Goal: Communication & Community: Answer question/provide support

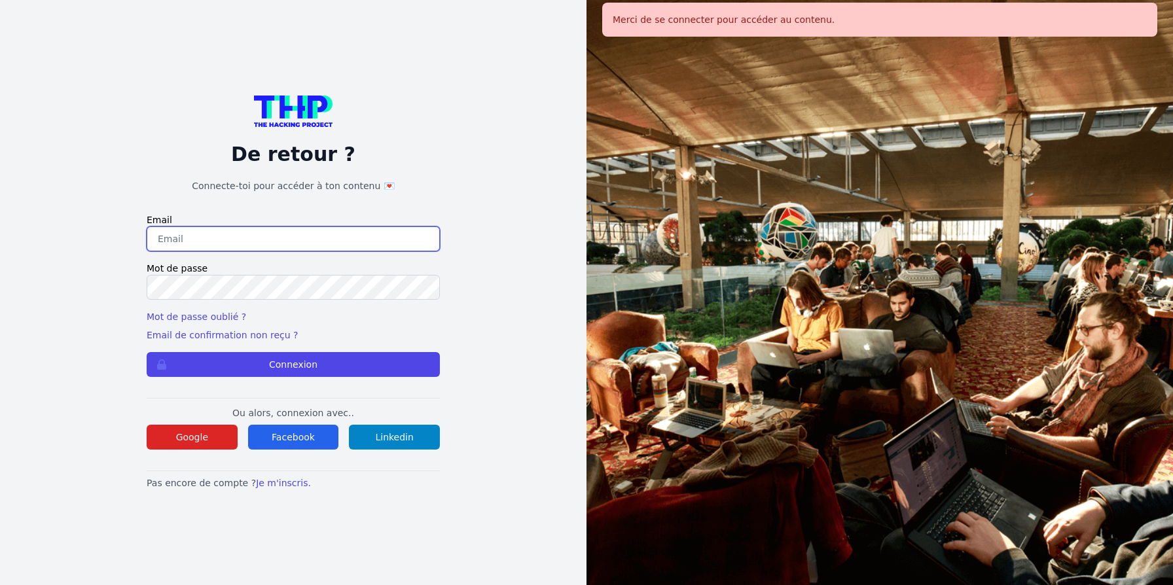
click at [310, 249] on input "email" at bounding box center [293, 239] width 293 height 25
type input "jruelle@hotmail.fr"
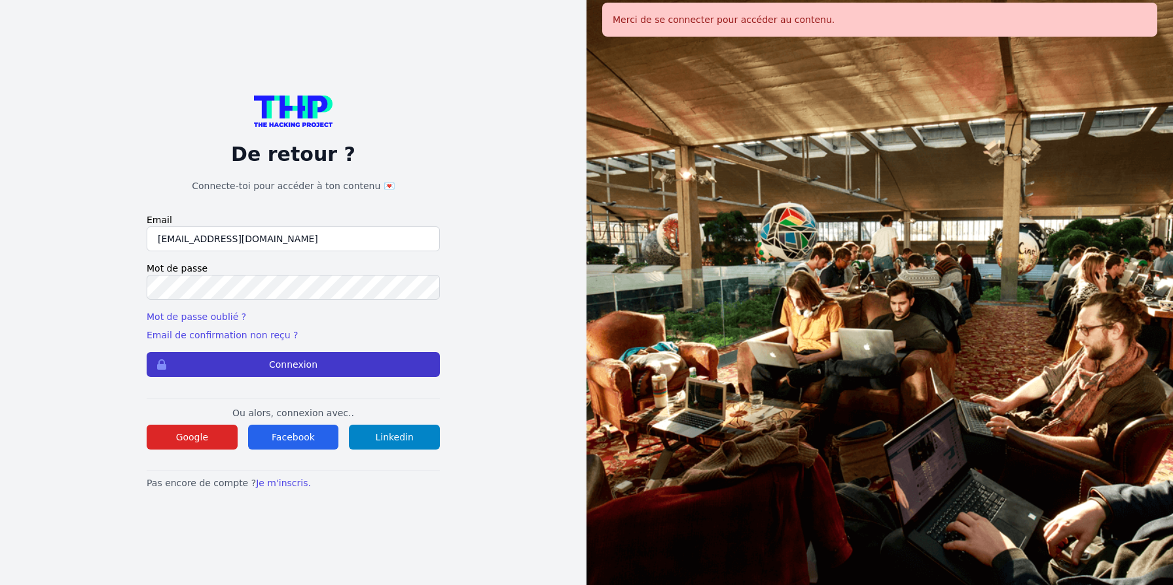
click at [275, 363] on button "Connexion" at bounding box center [293, 364] width 293 height 25
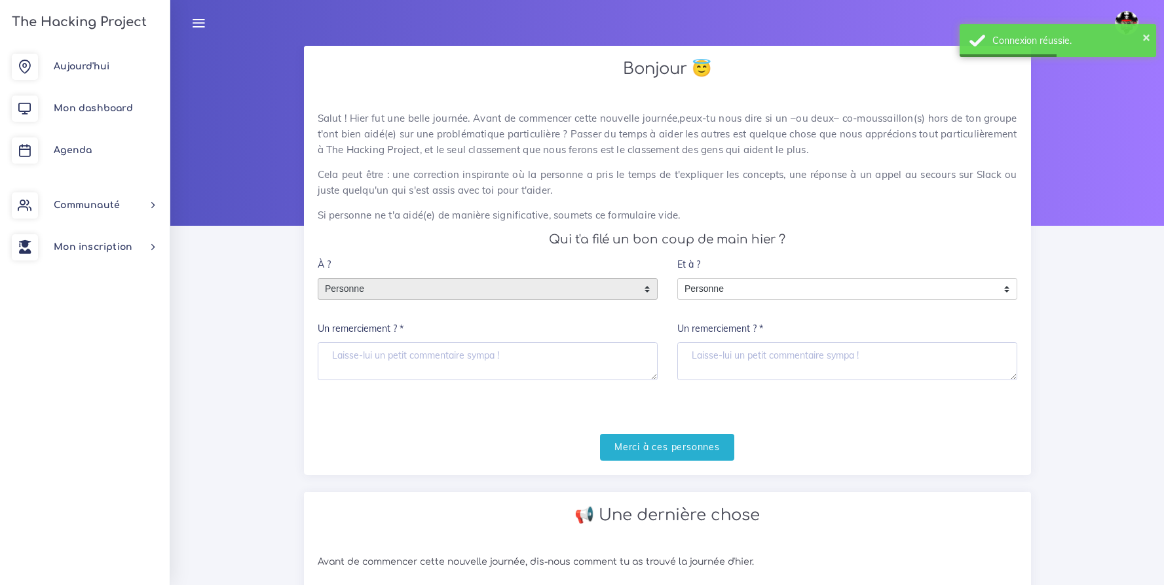
click at [457, 287] on span "Personne" at bounding box center [477, 289] width 319 height 21
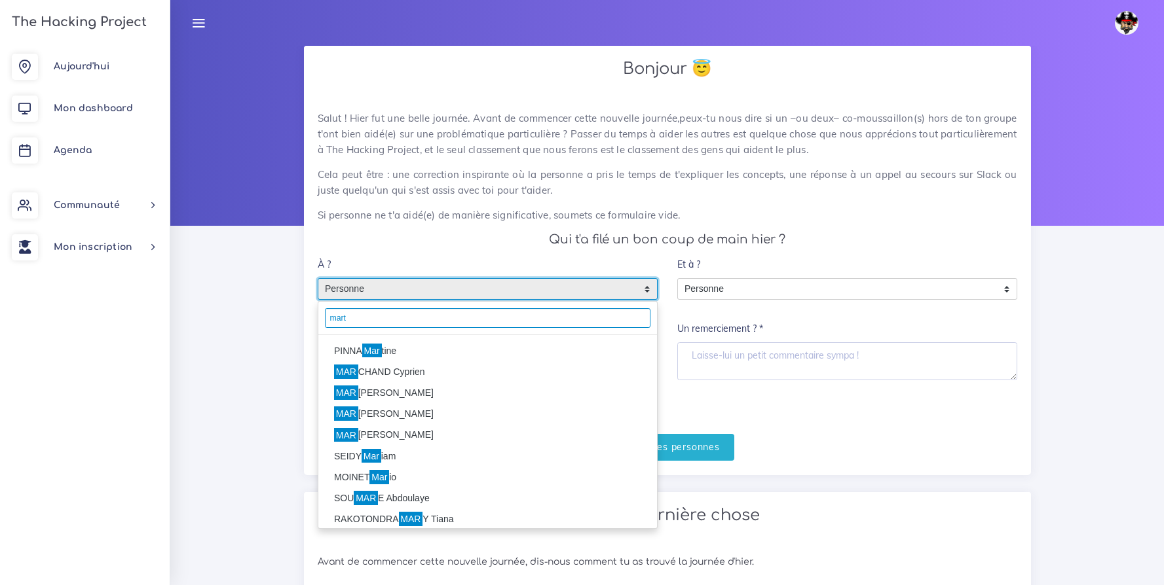
type input "mart"
click at [382, 354] on mark "Mar" at bounding box center [372, 351] width 20 height 14
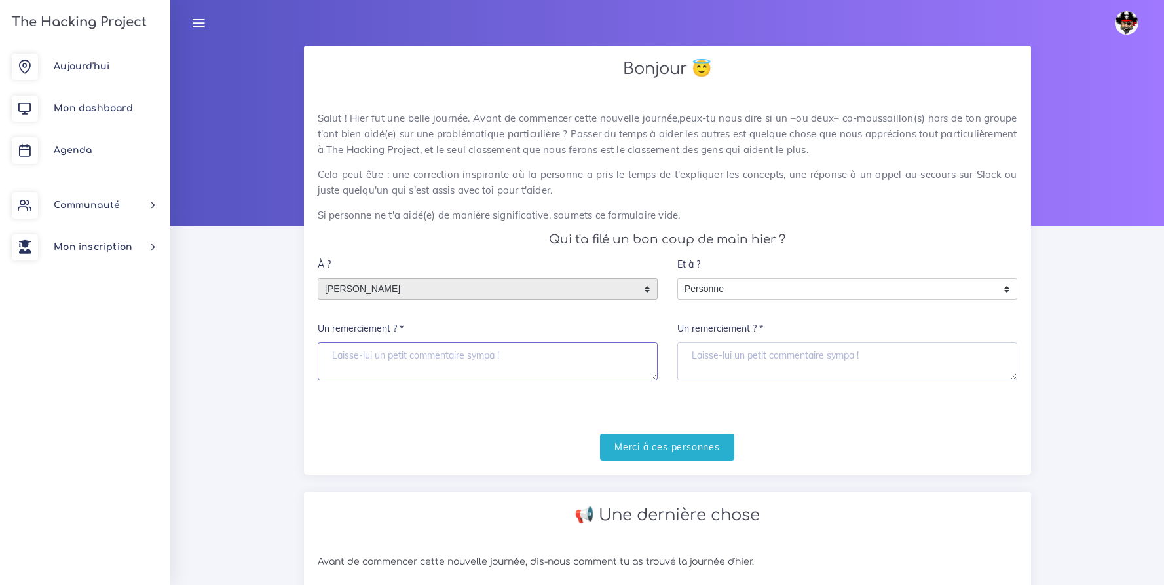
click at [380, 354] on textarea "Un remerciement ? *" at bounding box center [488, 361] width 340 height 38
type textarea "Merci Martine ^^"
click at [692, 445] on input "Merci à ces personnes" at bounding box center [667, 447] width 134 height 27
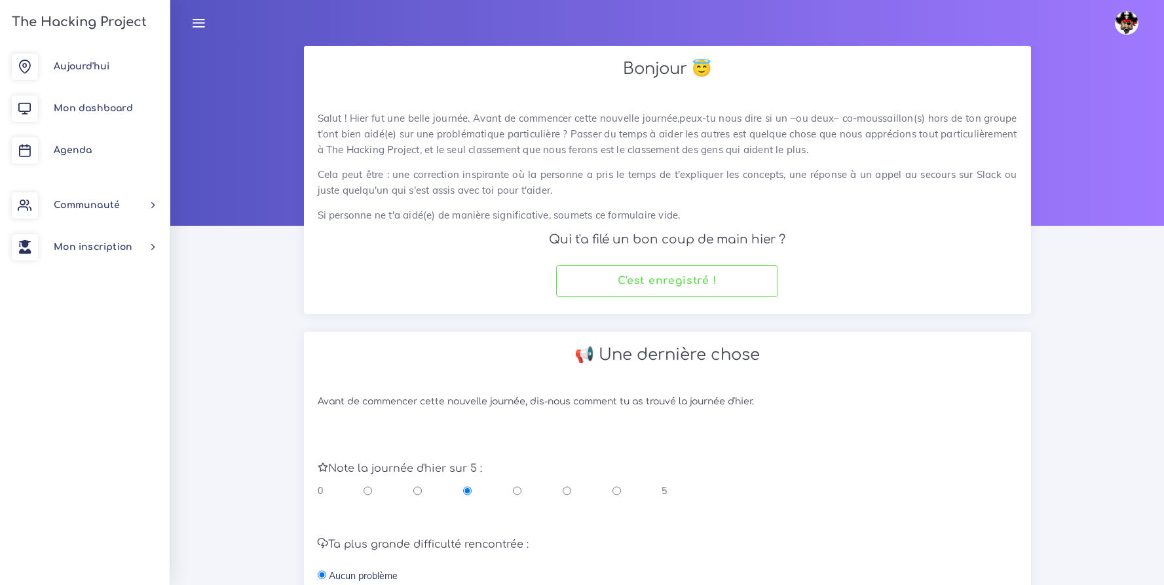
click at [621, 488] on div "0 5" at bounding box center [493, 491] width 350 height 13
click at [619, 491] on input "radio" at bounding box center [616, 491] width 9 height 13
radio input "true"
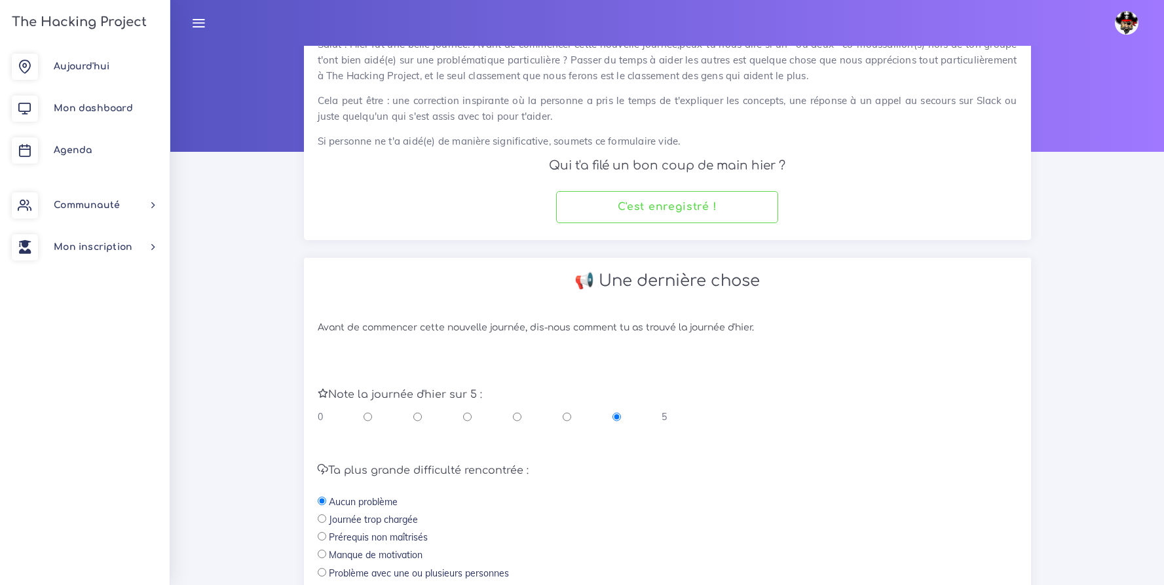
scroll to position [244, 0]
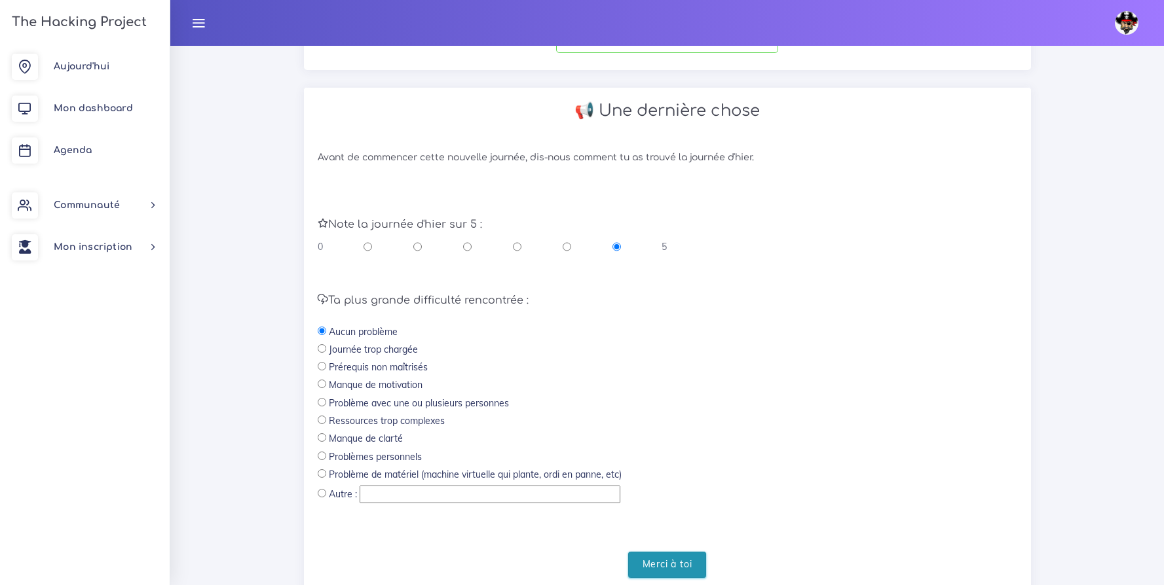
click at [663, 560] on input "Merci à toi" at bounding box center [667, 565] width 79 height 27
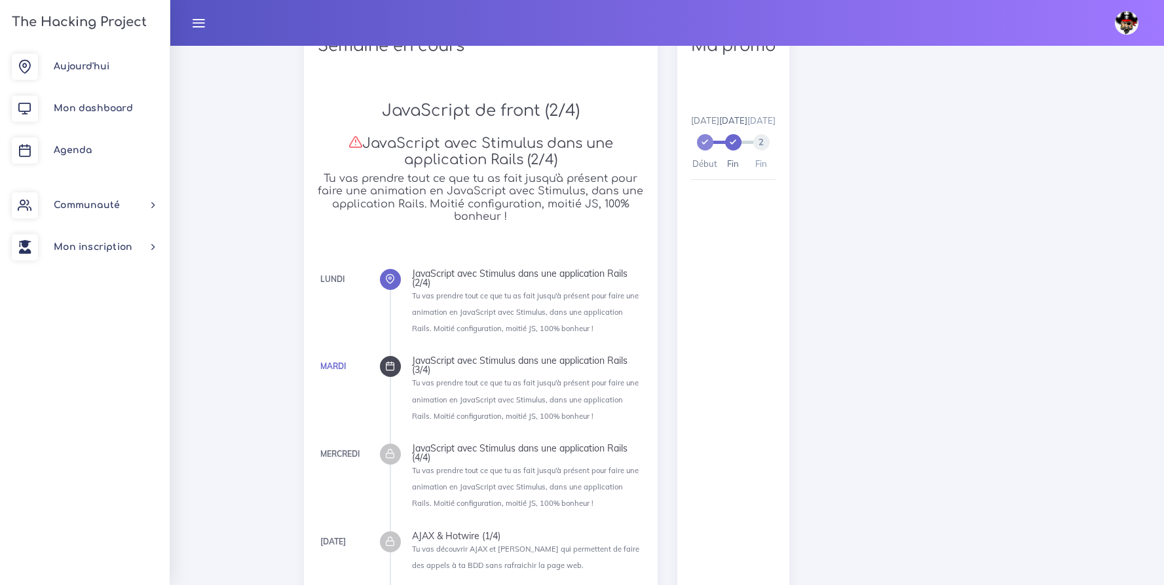
scroll to position [189, 0]
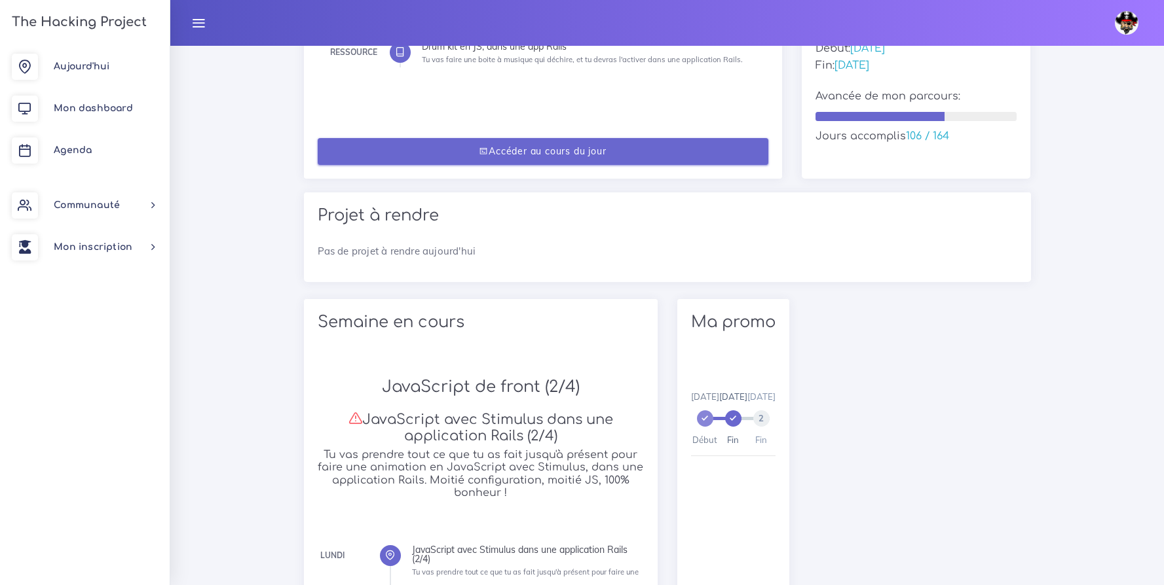
click at [487, 150] on link "Accéder au cours du jour" at bounding box center [543, 151] width 451 height 27
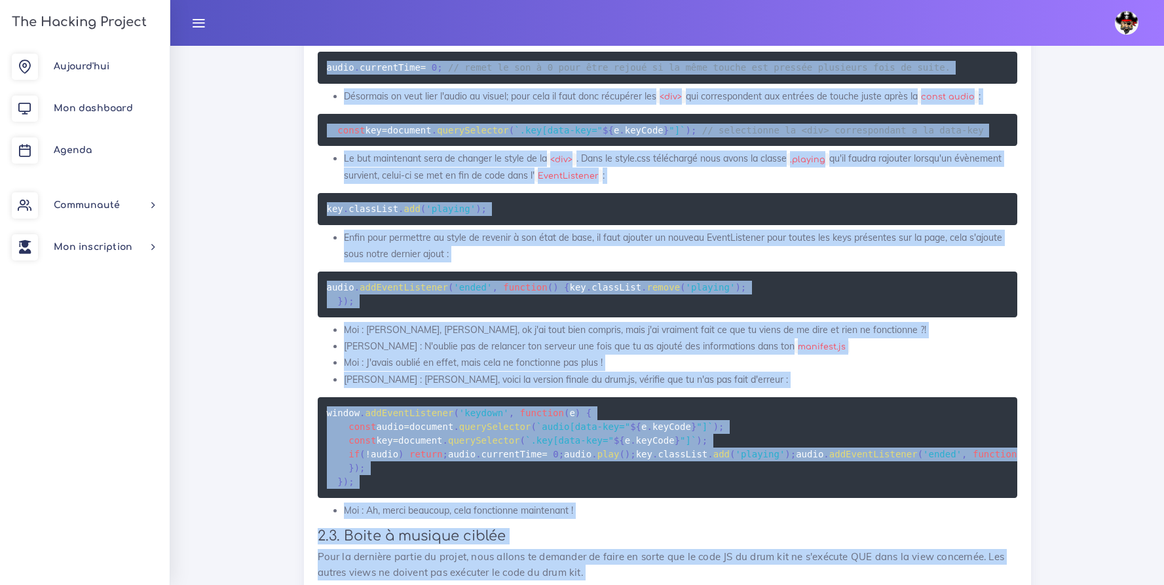
scroll to position [2160, 0]
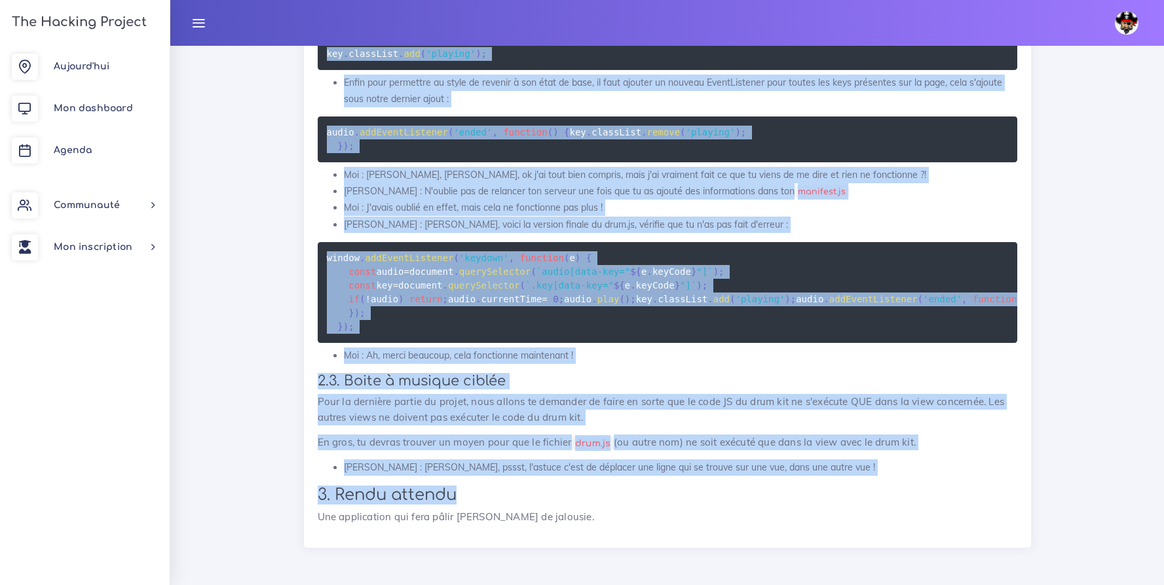
drag, startPoint x: 321, startPoint y: 167, endPoint x: 825, endPoint y: 518, distance: 614.3
copy div "Projets : Drum kit en JS, dans une app Rails Drum kit en JS, dans une app Rails…"
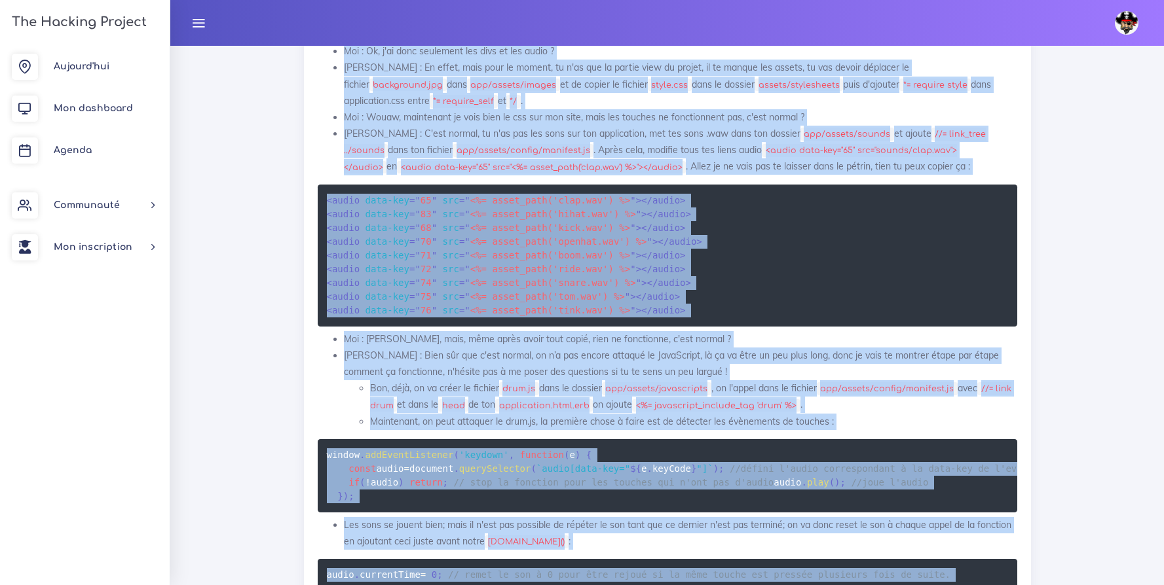
scroll to position [1080, 0]
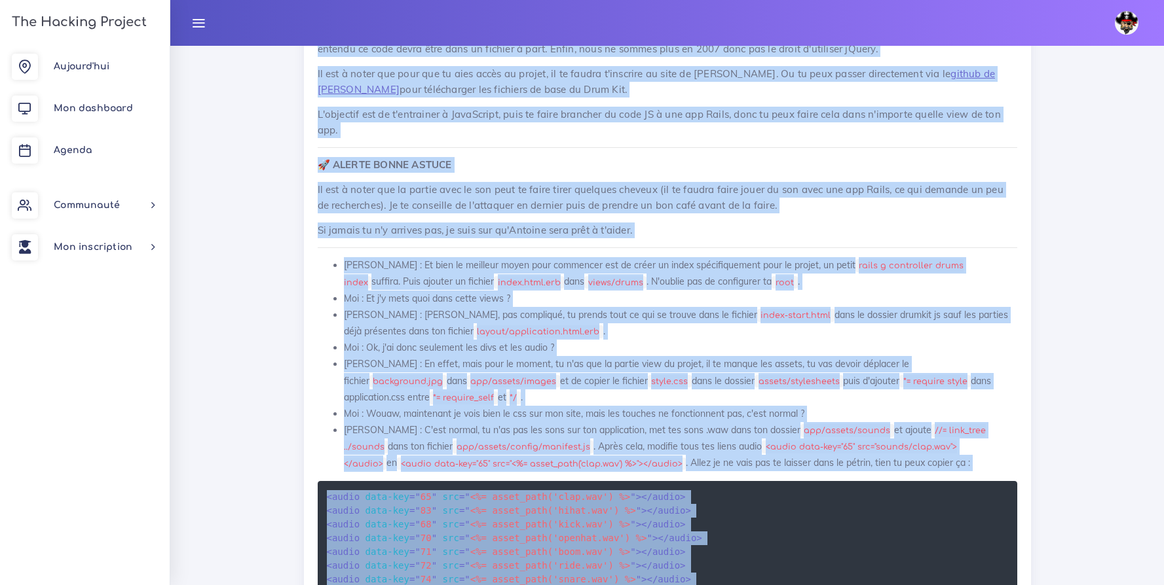
click at [887, 306] on li "Moi : Et j'y mets quoi dans cette views ?" at bounding box center [680, 299] width 673 height 16
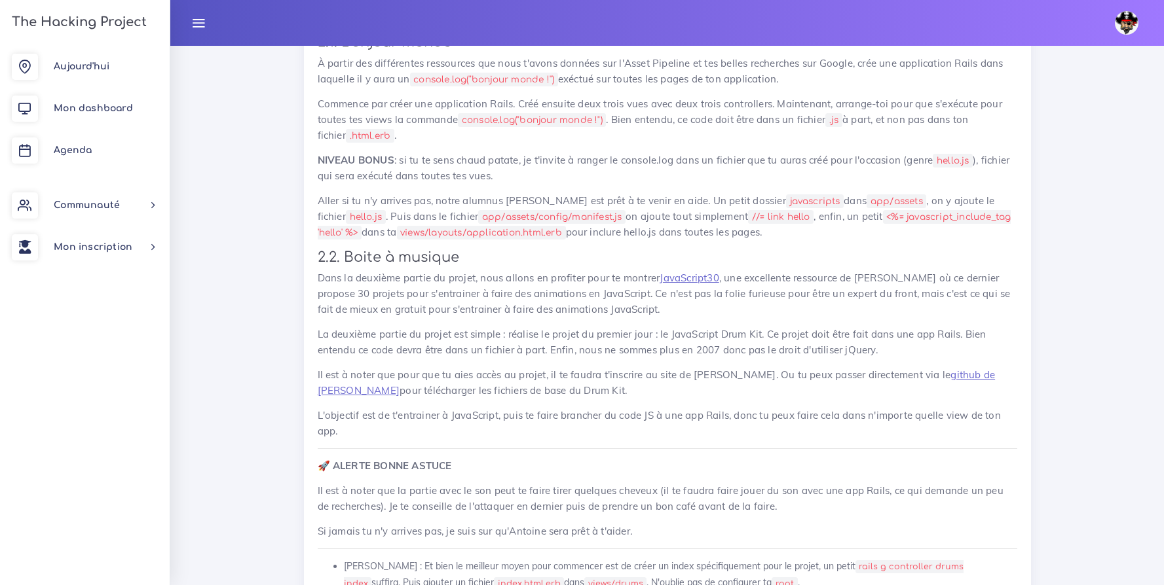
scroll to position [743, 0]
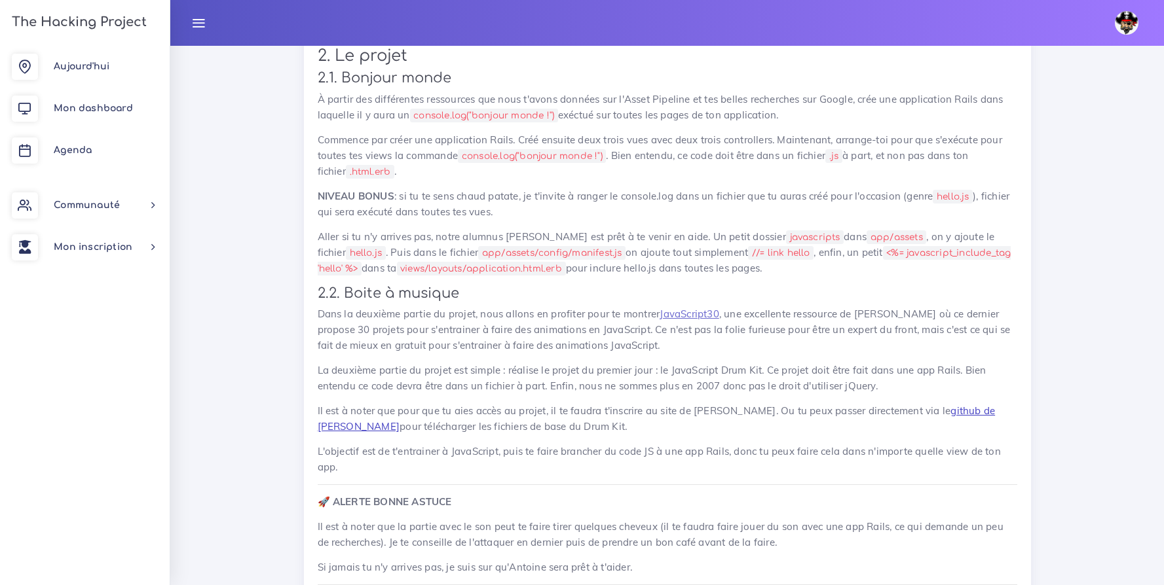
click at [960, 415] on link "github de Wes Bos" at bounding box center [657, 419] width 678 height 28
